Goal: Information Seeking & Learning: Learn about a topic

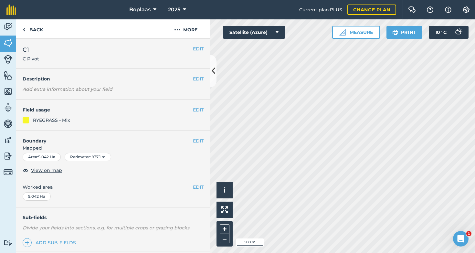
scroll to position [76, 0]
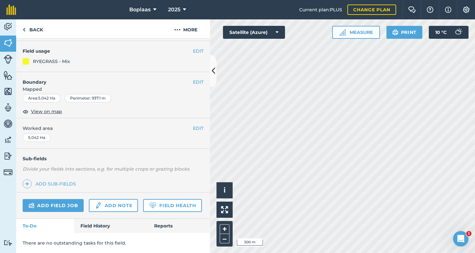
click at [103, 222] on link "Field History" at bounding box center [110, 226] width 73 height 14
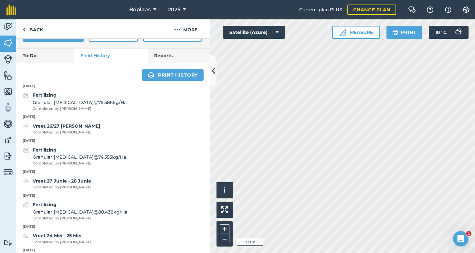
scroll to position [263, 0]
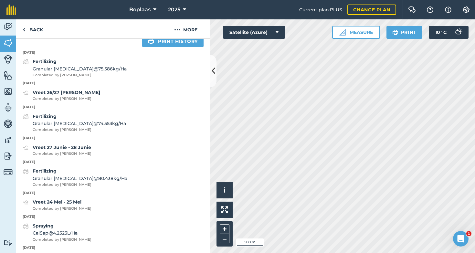
scroll to position [76, 0]
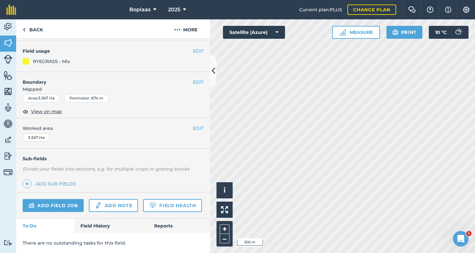
click at [88, 226] on link "Field History" at bounding box center [110, 226] width 73 height 14
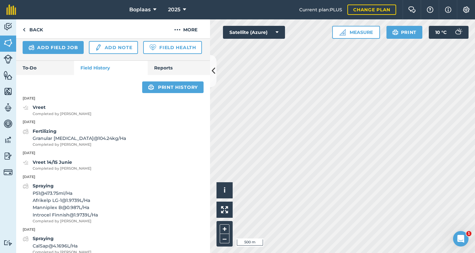
scroll to position [218, 0]
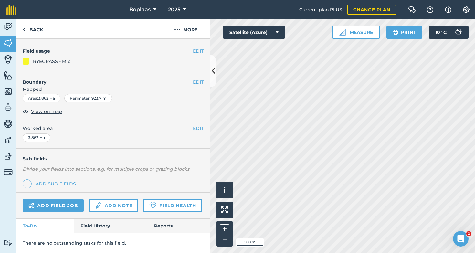
scroll to position [76, 0]
click at [92, 228] on link "Field History" at bounding box center [110, 226] width 73 height 14
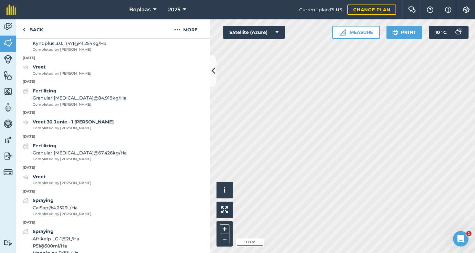
scroll to position [385, 0]
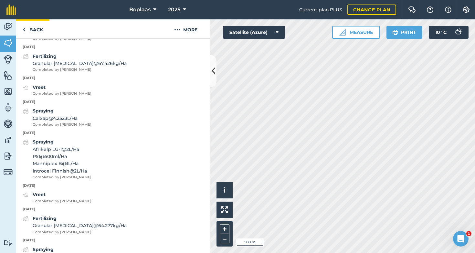
click at [34, 31] on link "Back" at bounding box center [32, 28] width 33 height 19
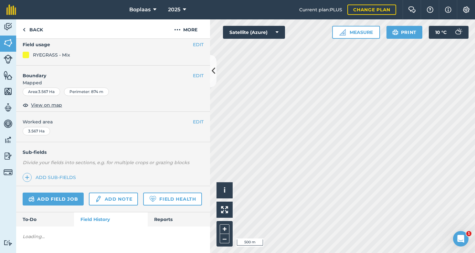
scroll to position [82, 0]
